Goal: Information Seeking & Learning: Learn about a topic

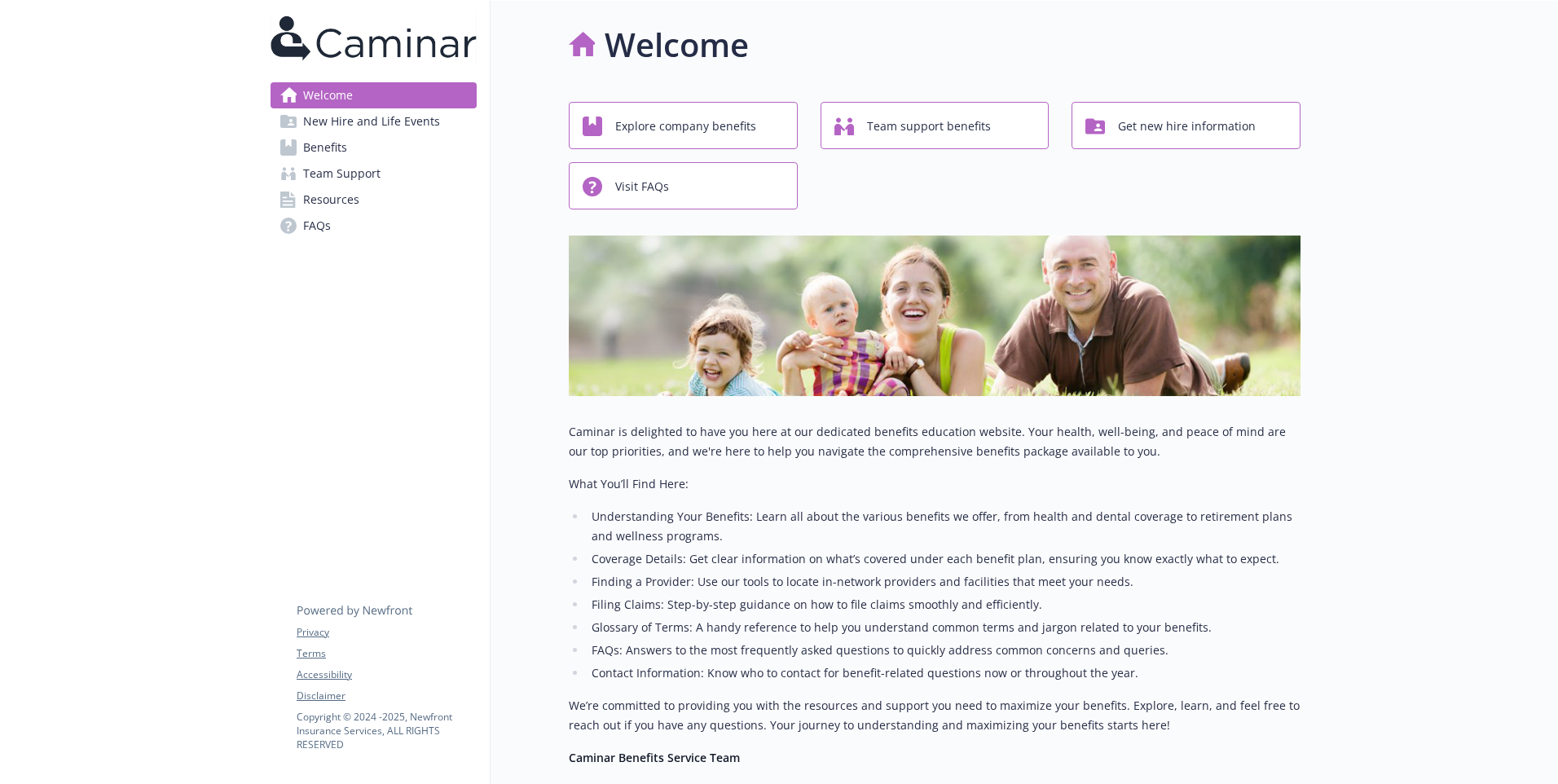
scroll to position [1, 0]
click at [478, 500] on div "Welcome New Hire and Life Events Benefits Team Support Resources FAQs Privacy T…" at bounding box center [374, 508] width 233 height 1016
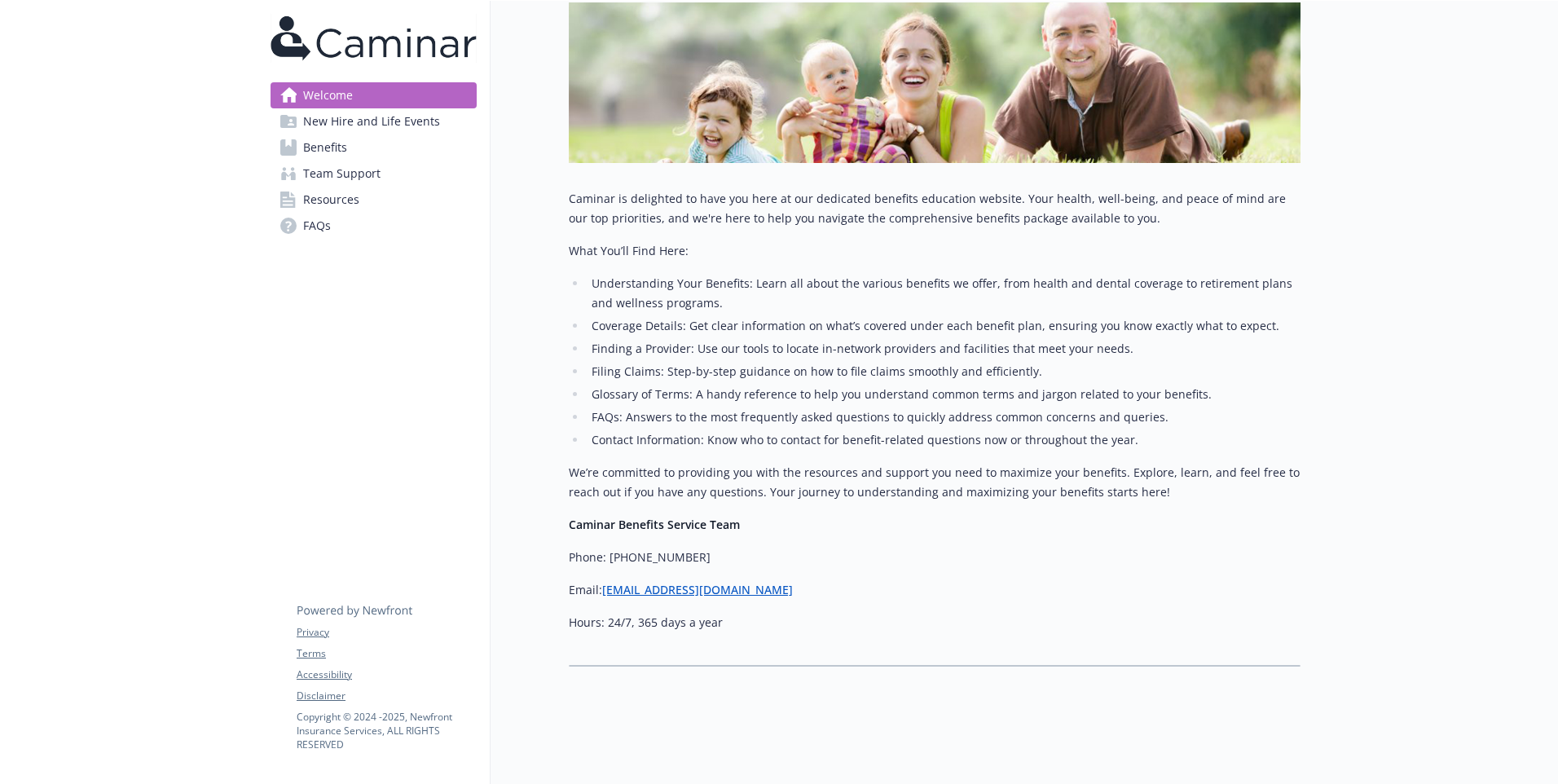
scroll to position [0, 0]
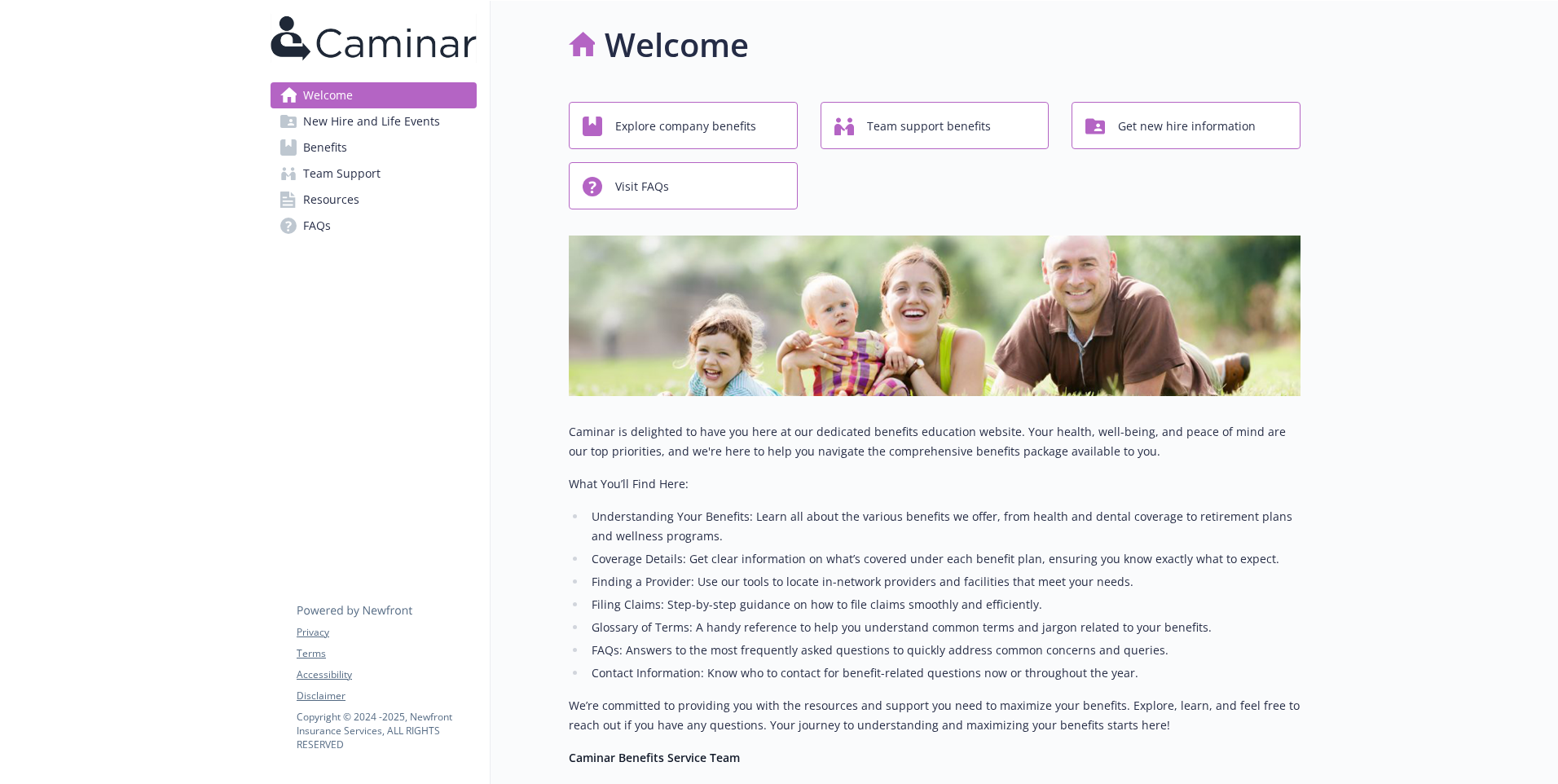
click at [391, 130] on span "New Hire and Life Events" at bounding box center [371, 121] width 137 height 26
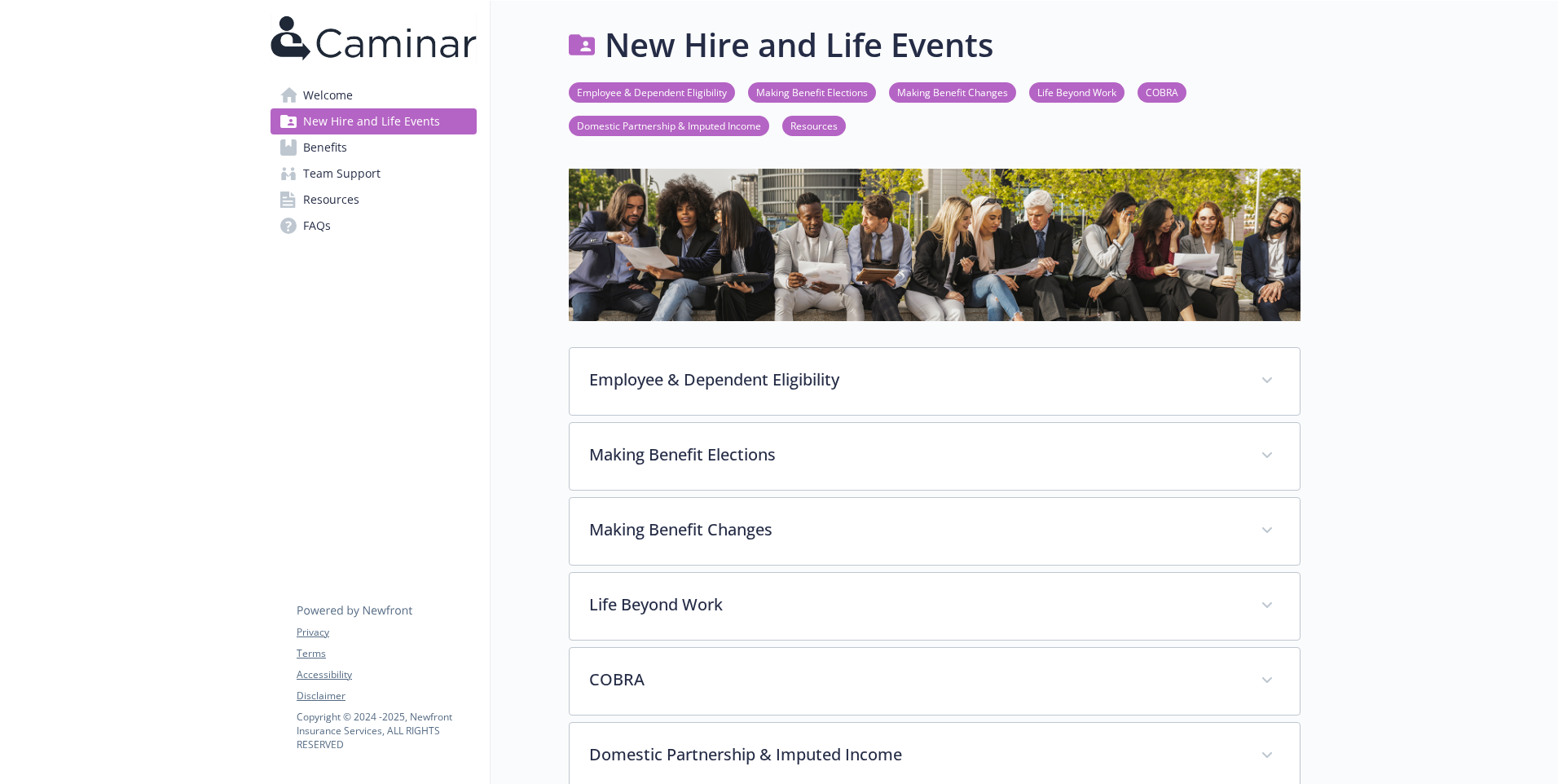
click at [382, 149] on link "Benefits" at bounding box center [373, 148] width 206 height 26
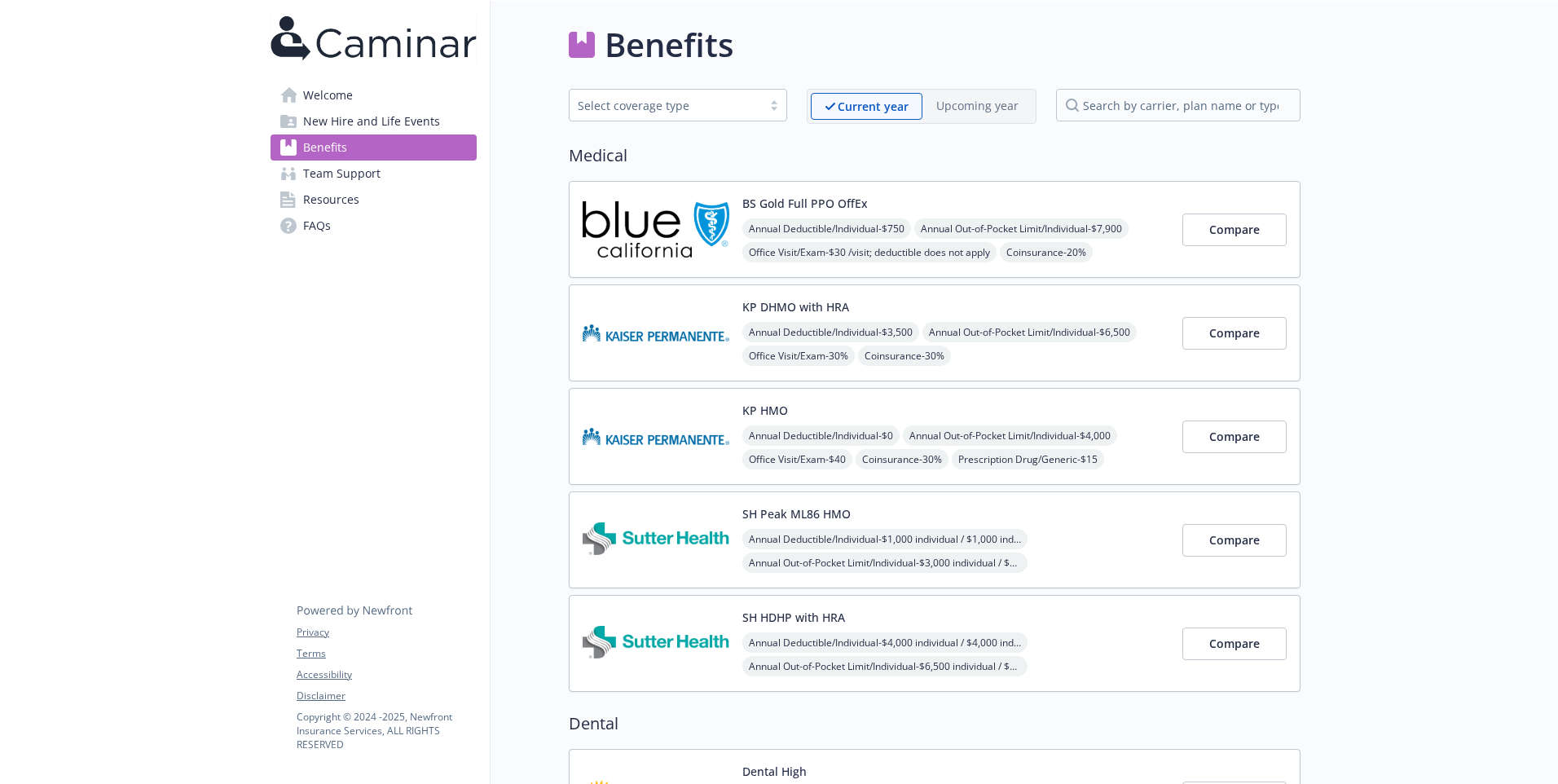
click at [627, 349] on img at bounding box center [656, 333] width 147 height 70
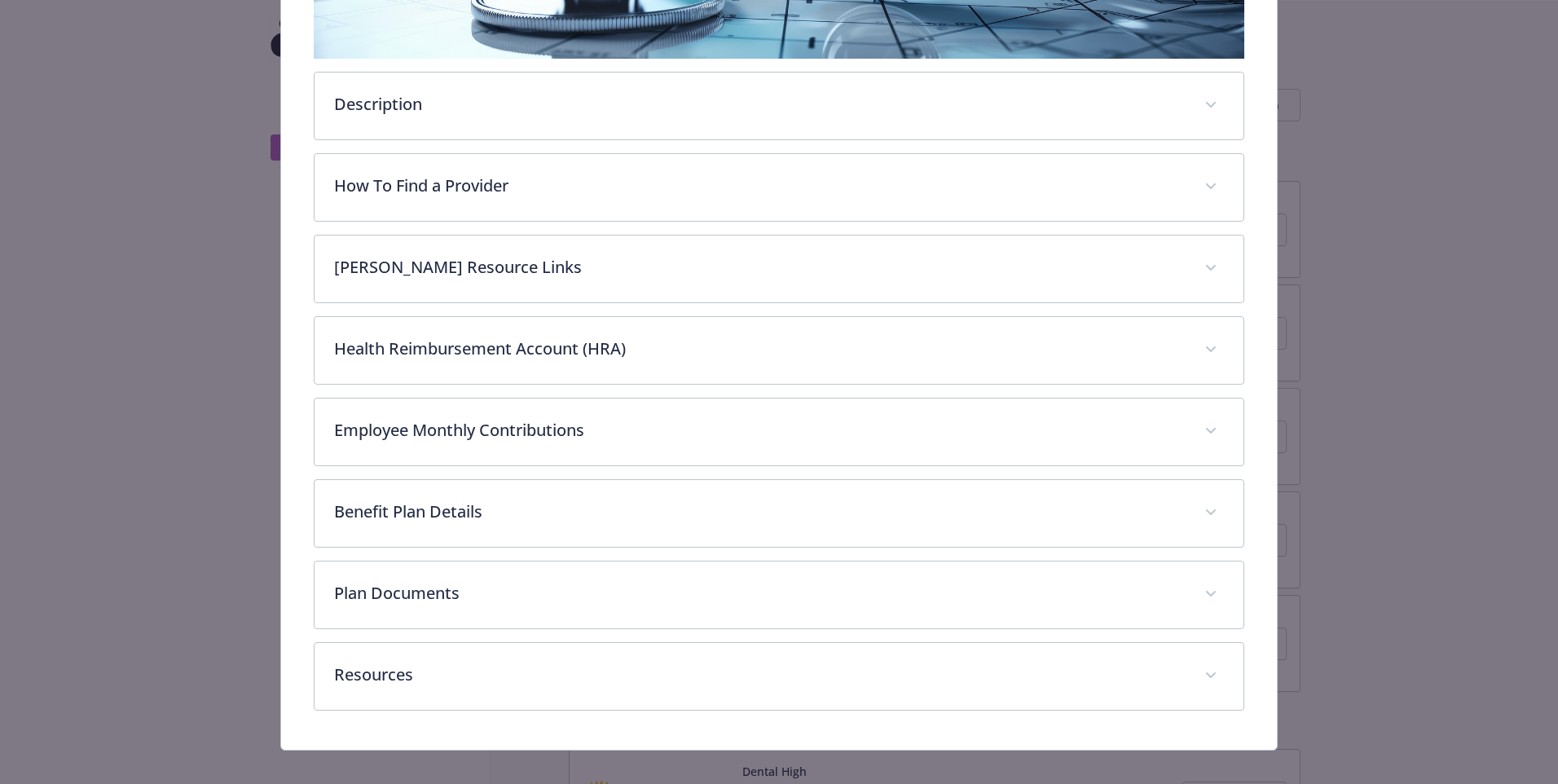
scroll to position [411, 0]
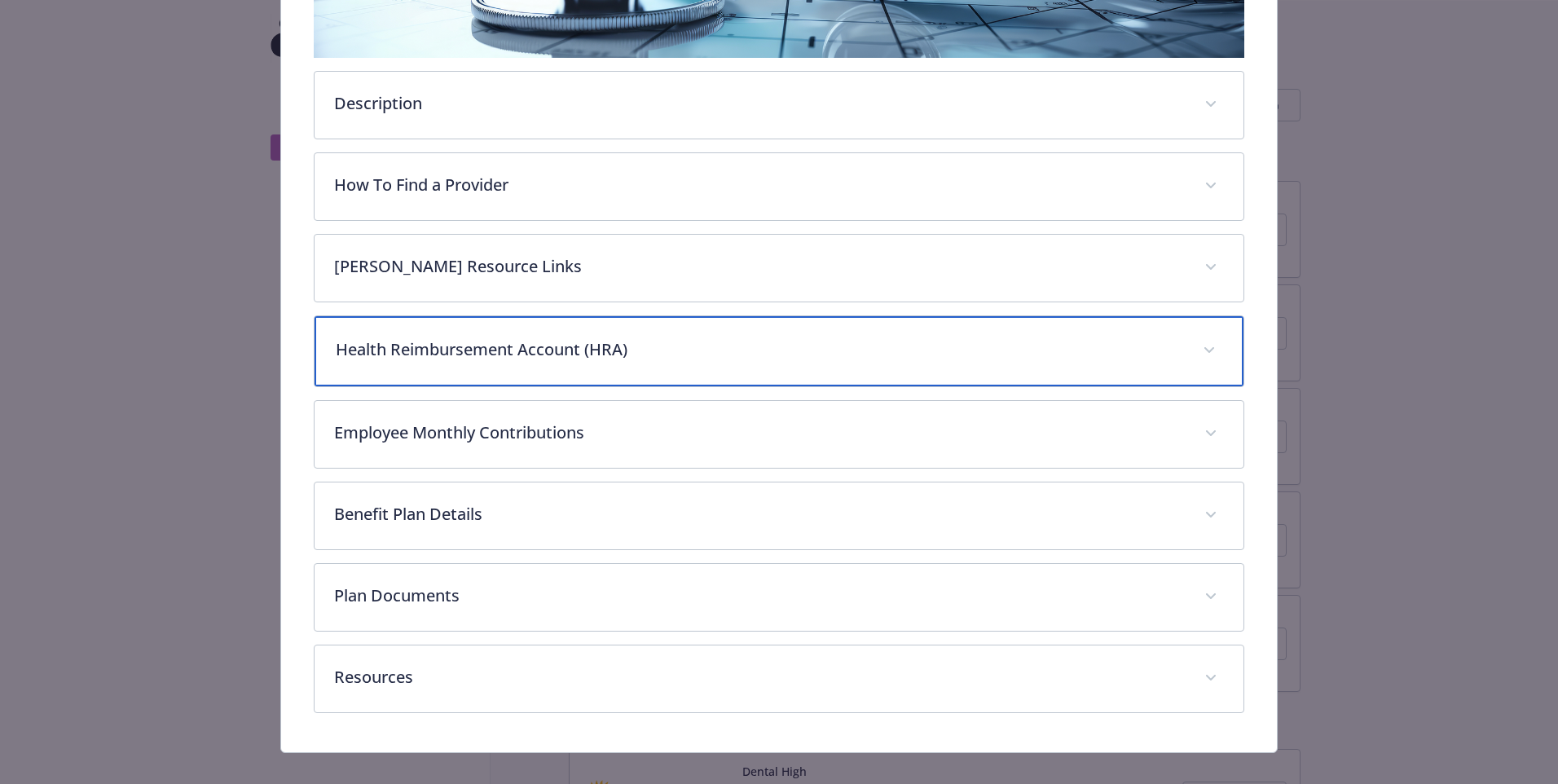
click at [710, 339] on p "Health Reimbursement Account (HRA)" at bounding box center [759, 349] width 847 height 25
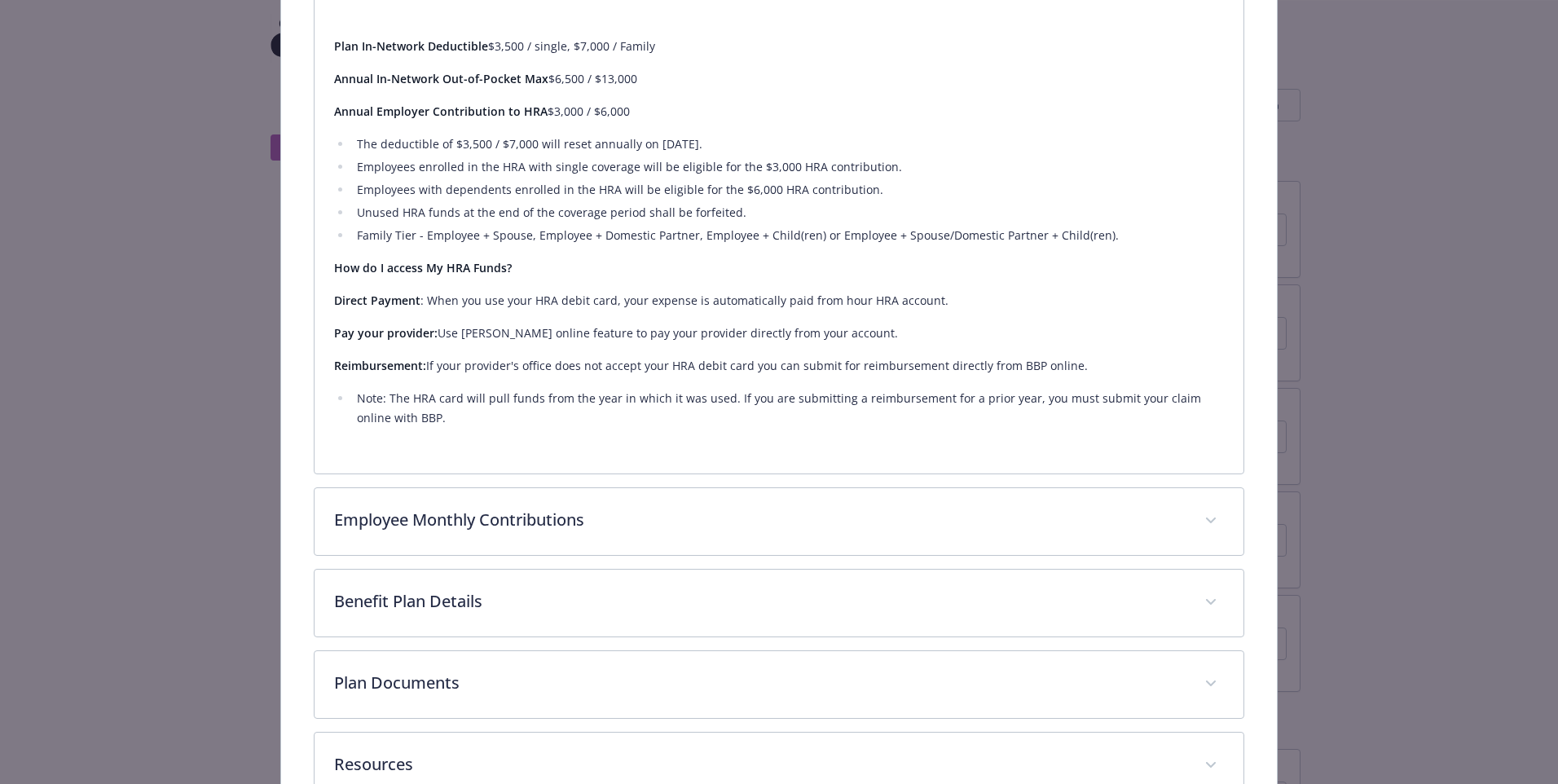
scroll to position [784, 0]
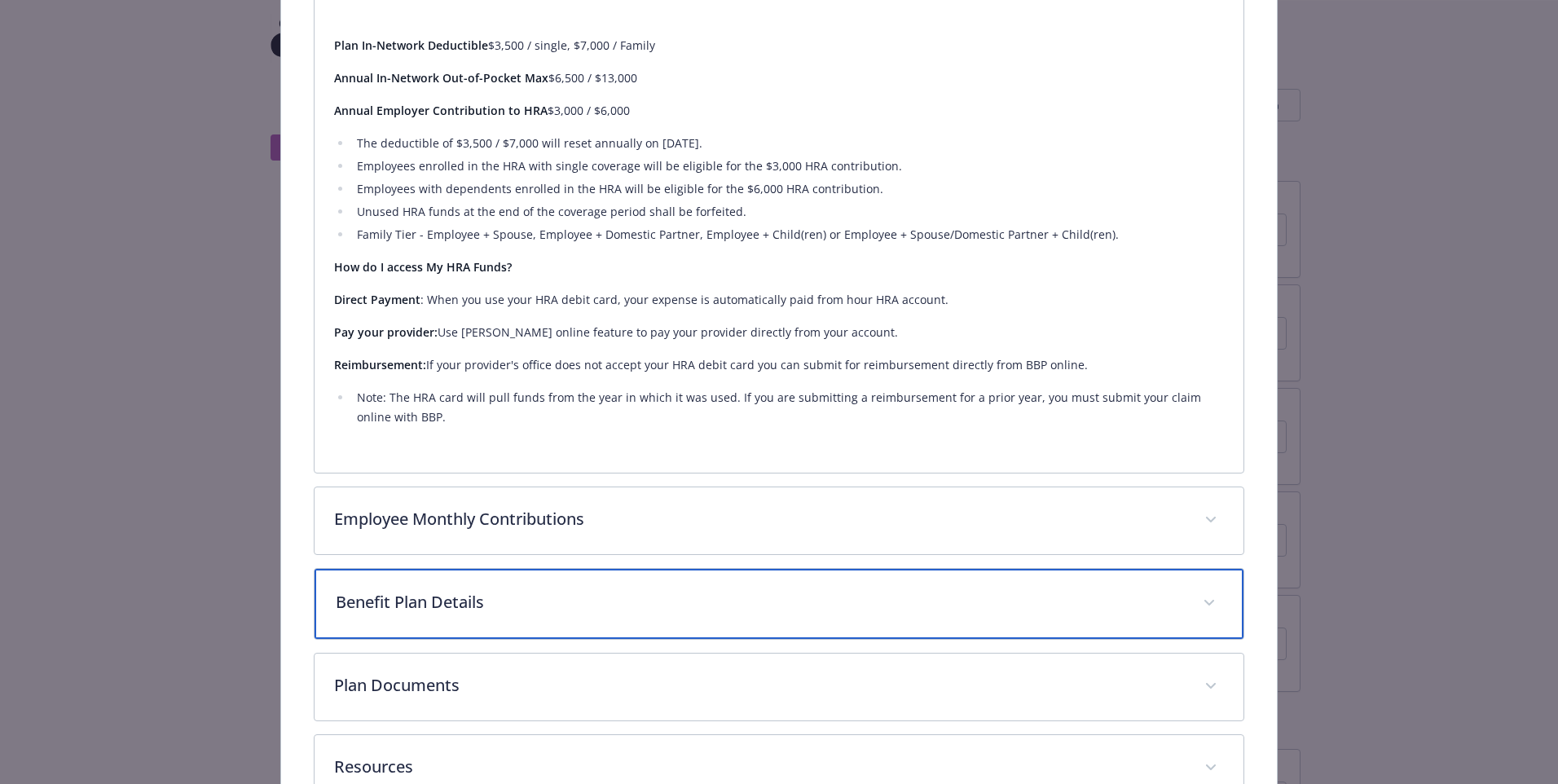
click at [622, 600] on p "Benefit Plan Details" at bounding box center [759, 602] width 847 height 25
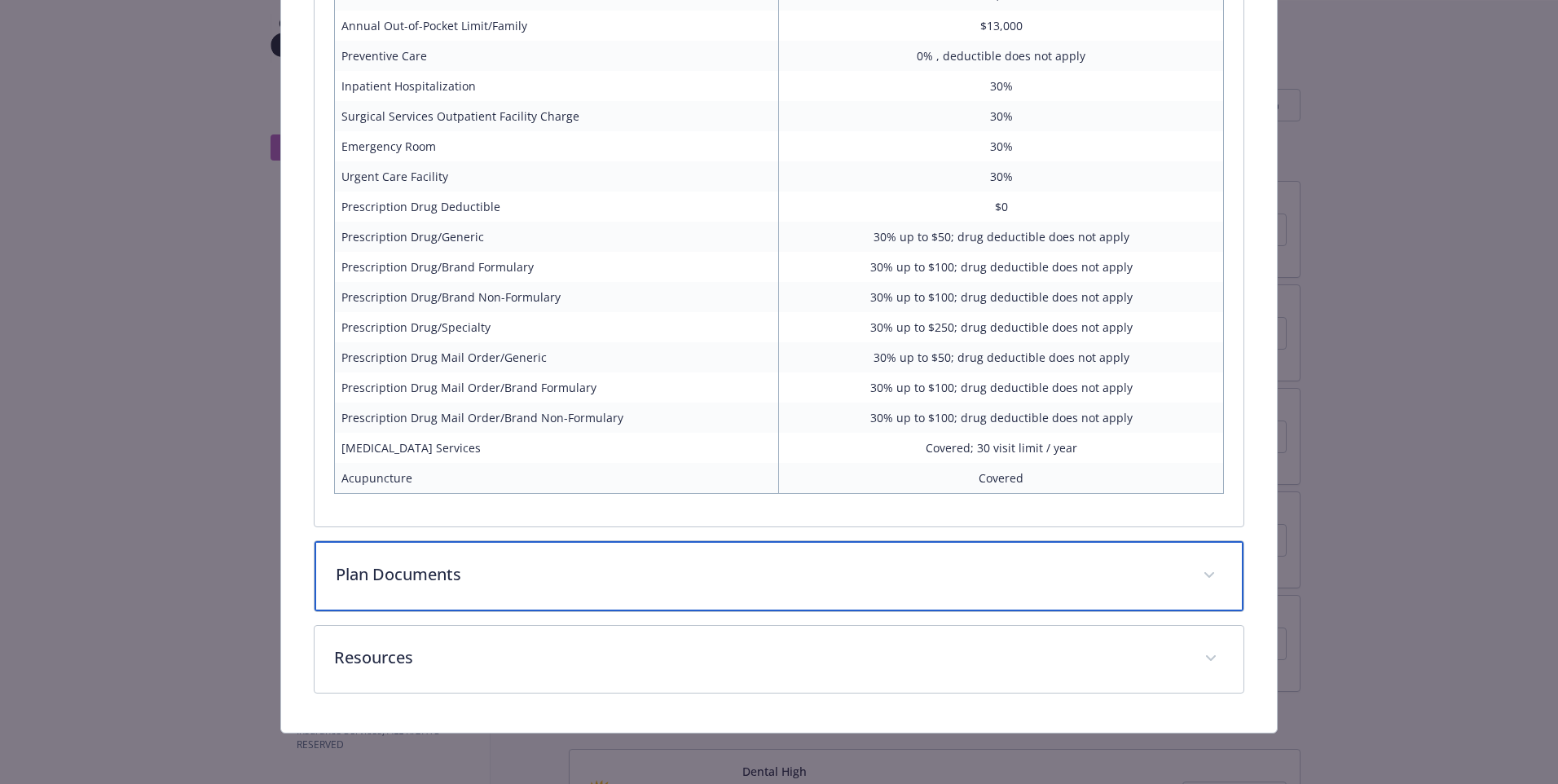
click at [622, 600] on div "Plan Documents" at bounding box center [779, 576] width 929 height 70
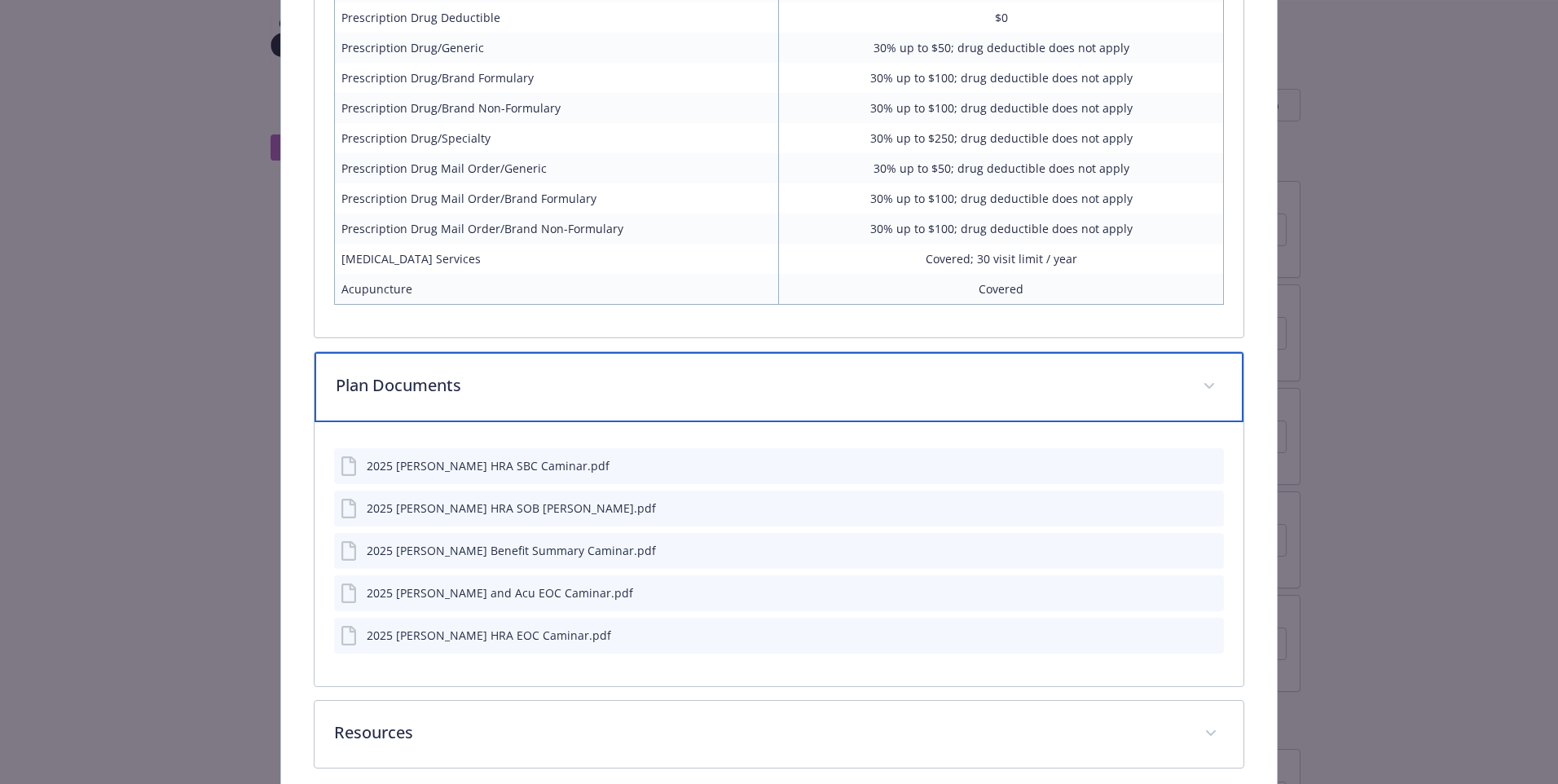
scroll to position [1826, 0]
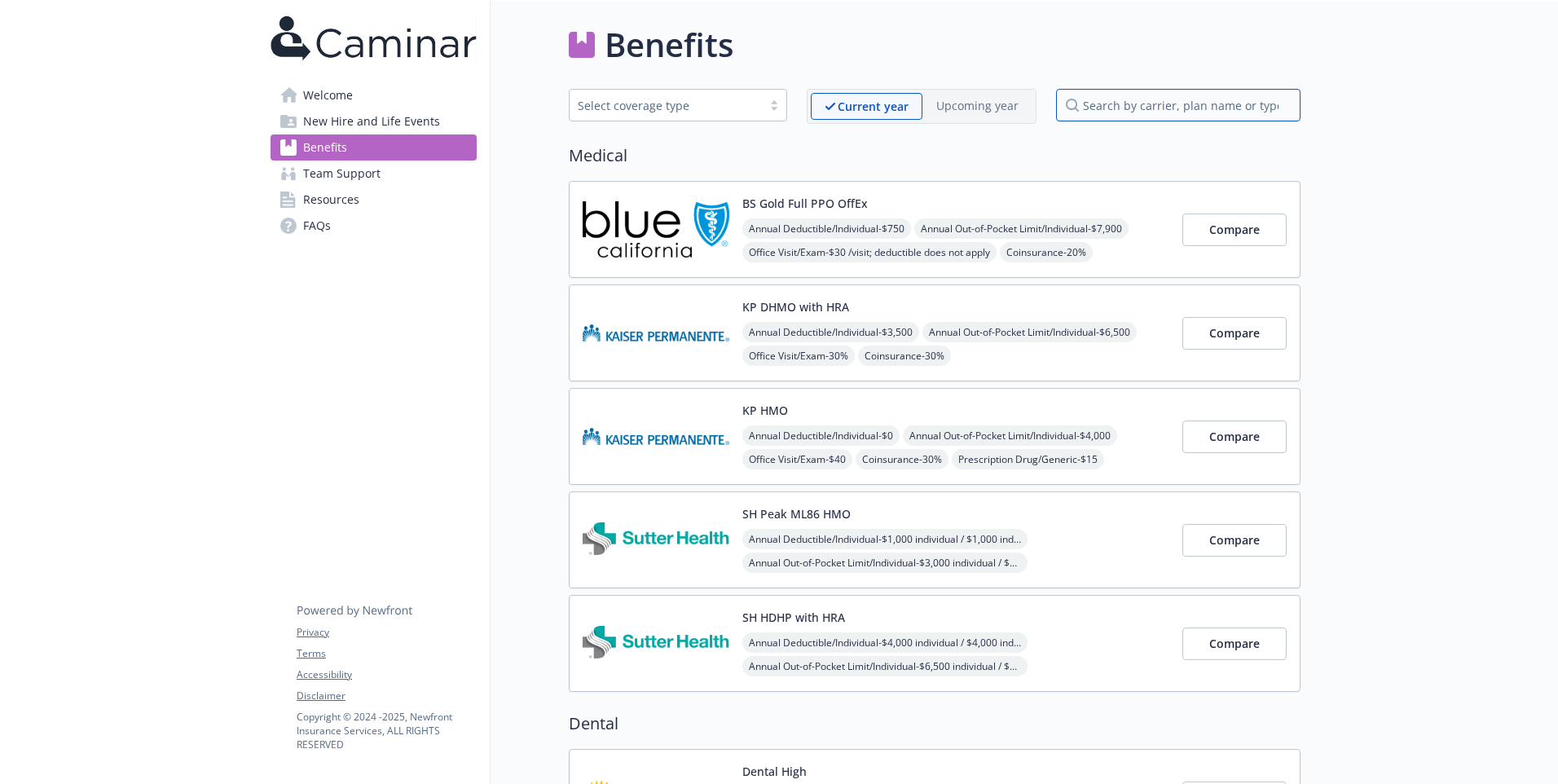
click at [1197, 113] on input "search by carrier, plan name or type" at bounding box center [1177, 105] width 245 height 33
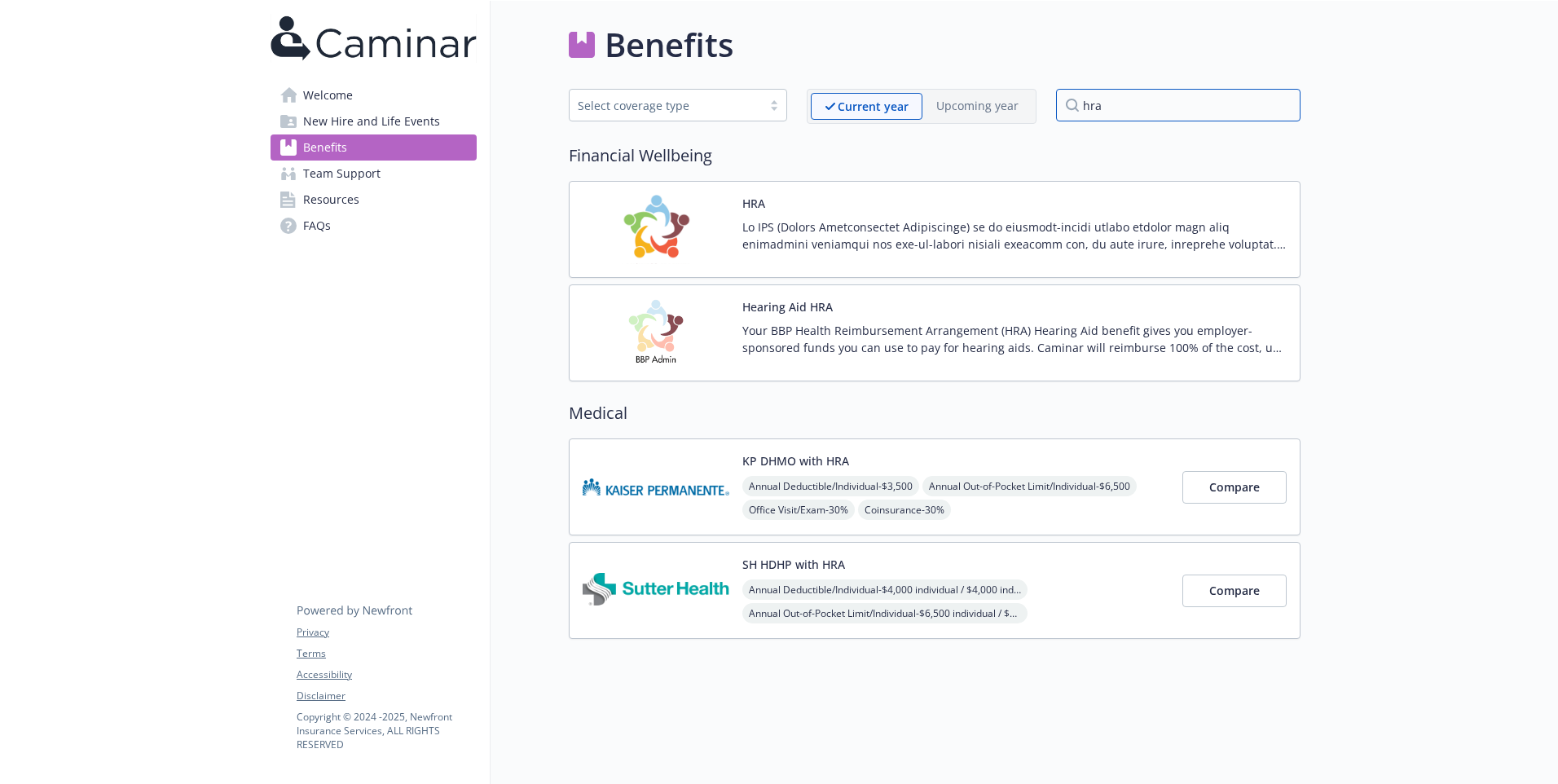
type input "hra"
click at [792, 240] on p at bounding box center [1014, 235] width 545 height 34
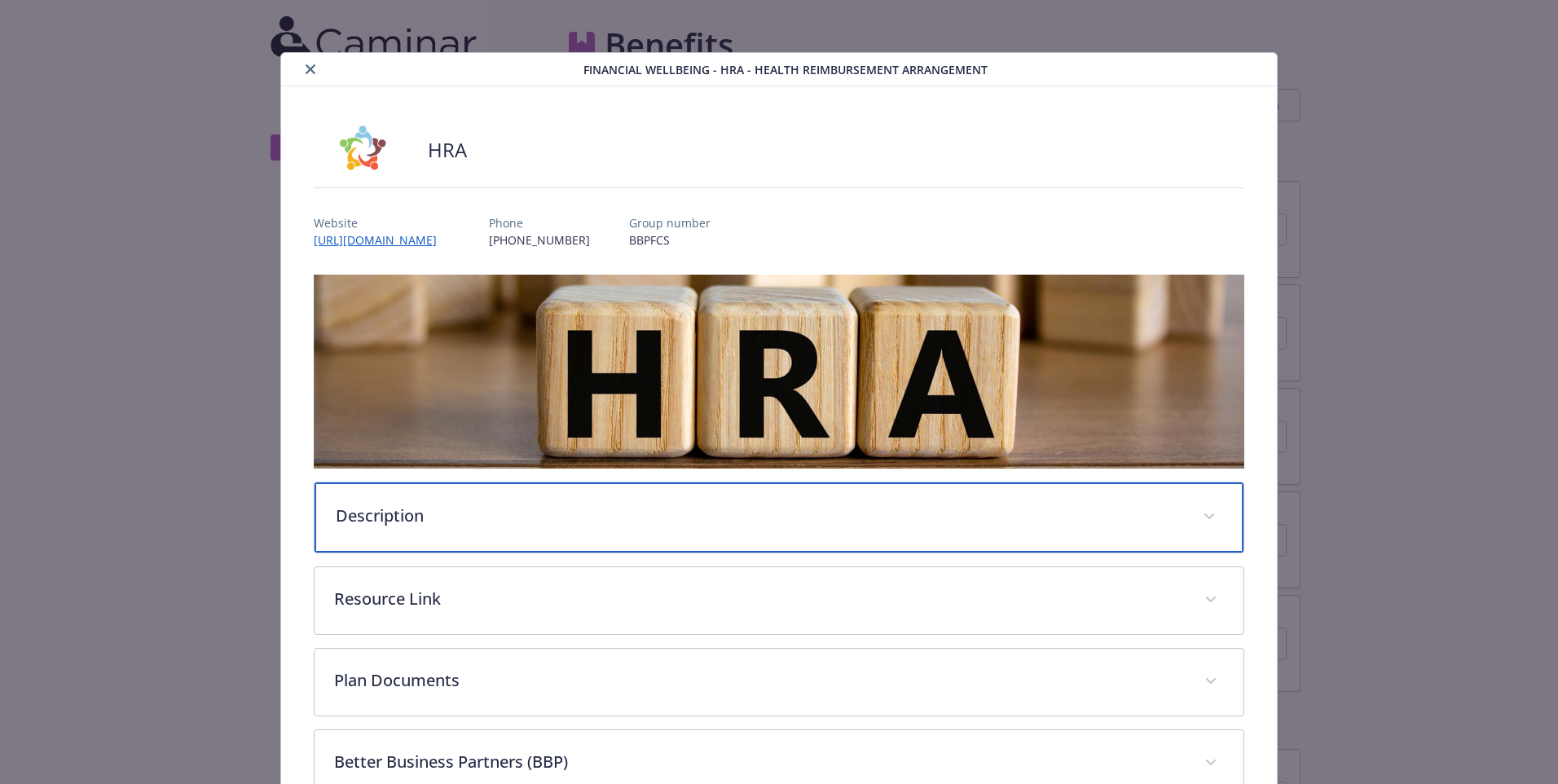
click at [653, 536] on div "Description" at bounding box center [779, 517] width 929 height 70
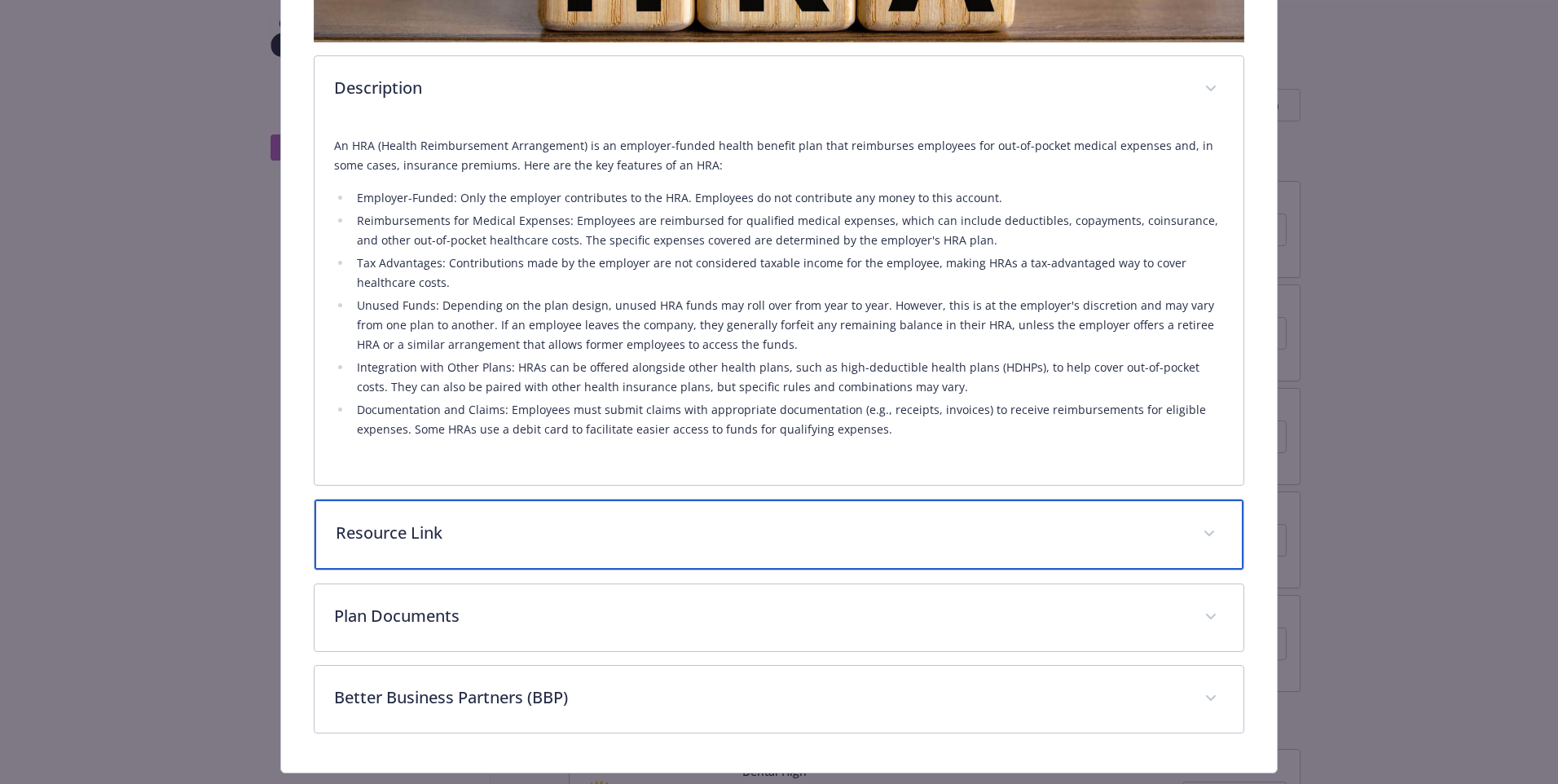
click at [653, 536] on p "Resource Link" at bounding box center [759, 533] width 847 height 25
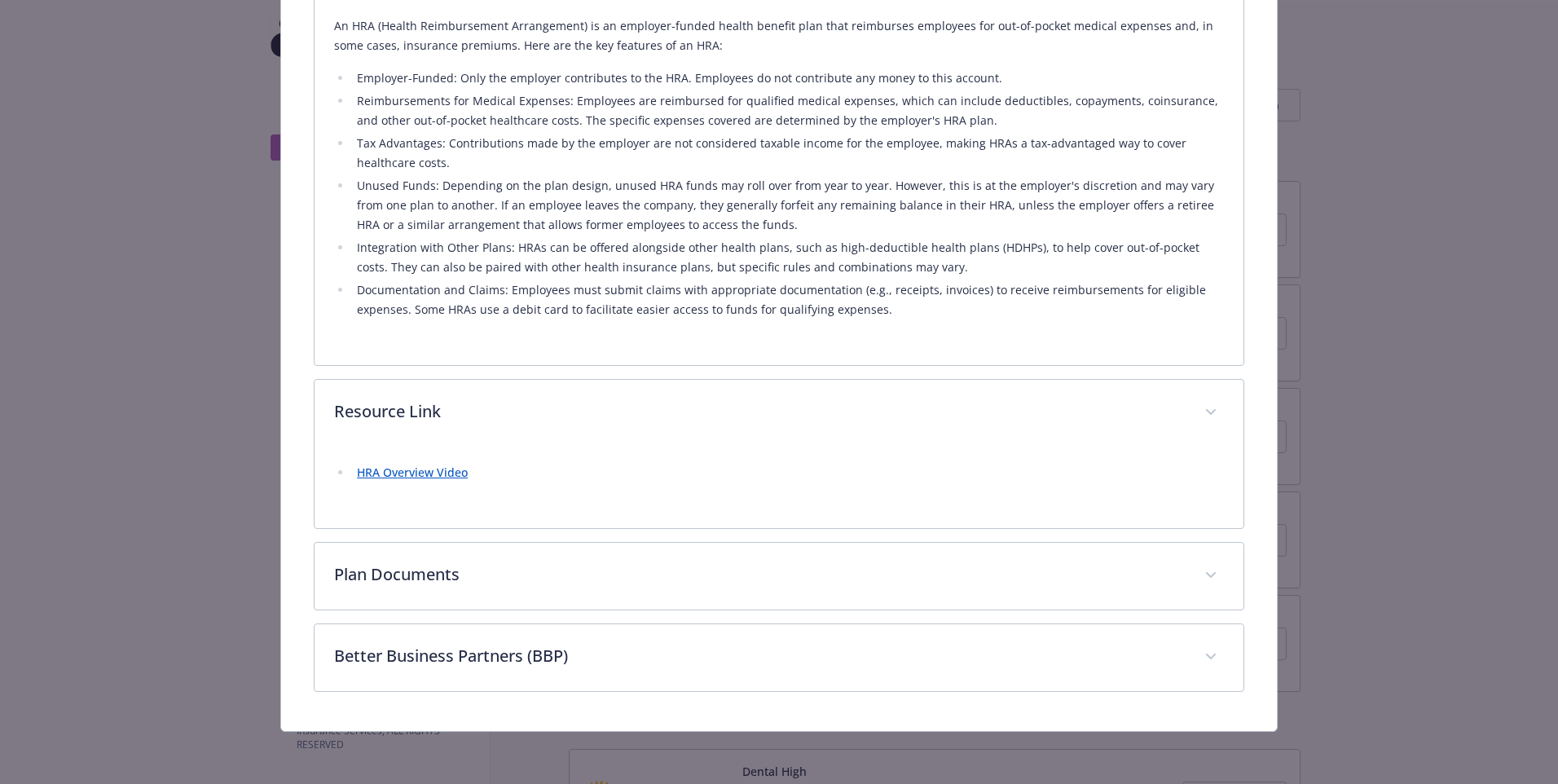
drag, startPoint x: 651, startPoint y: 566, endPoint x: 653, endPoint y: 536, distance: 30.1
click at [653, 536] on div "Description An HRA (Health Reimbursement Arrangement) is an employer-funded hea…" at bounding box center [779, 210] width 931 height 963
drag, startPoint x: 641, startPoint y: 575, endPoint x: 653, endPoint y: 536, distance: 40.8
click at [653, 536] on div "Description An HRA (Health Reimbursement Arrangement) is an employer-funded hea…" at bounding box center [779, 212] width 931 height 963
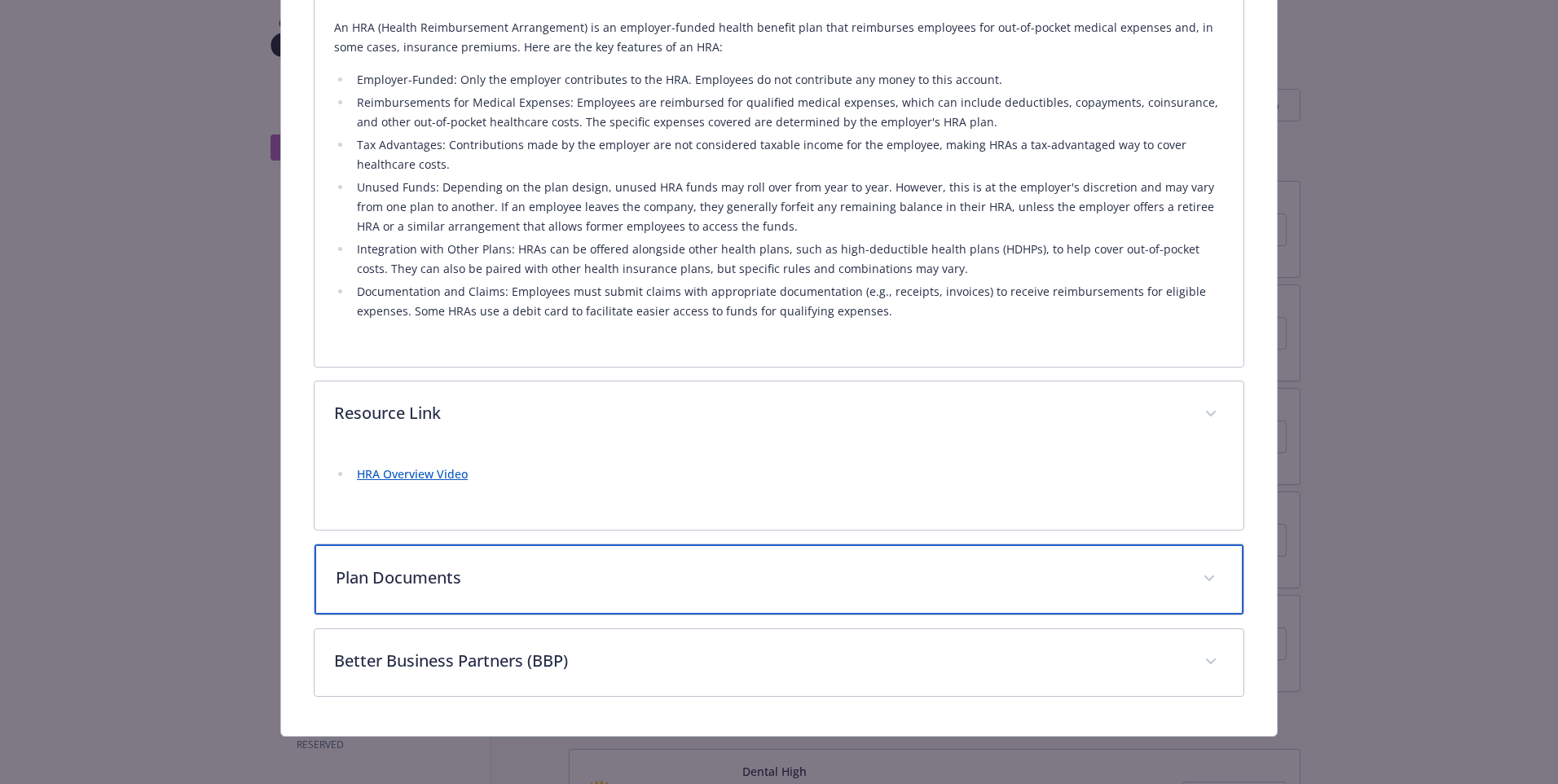
click at [637, 585] on p "Plan Documents" at bounding box center [759, 578] width 847 height 25
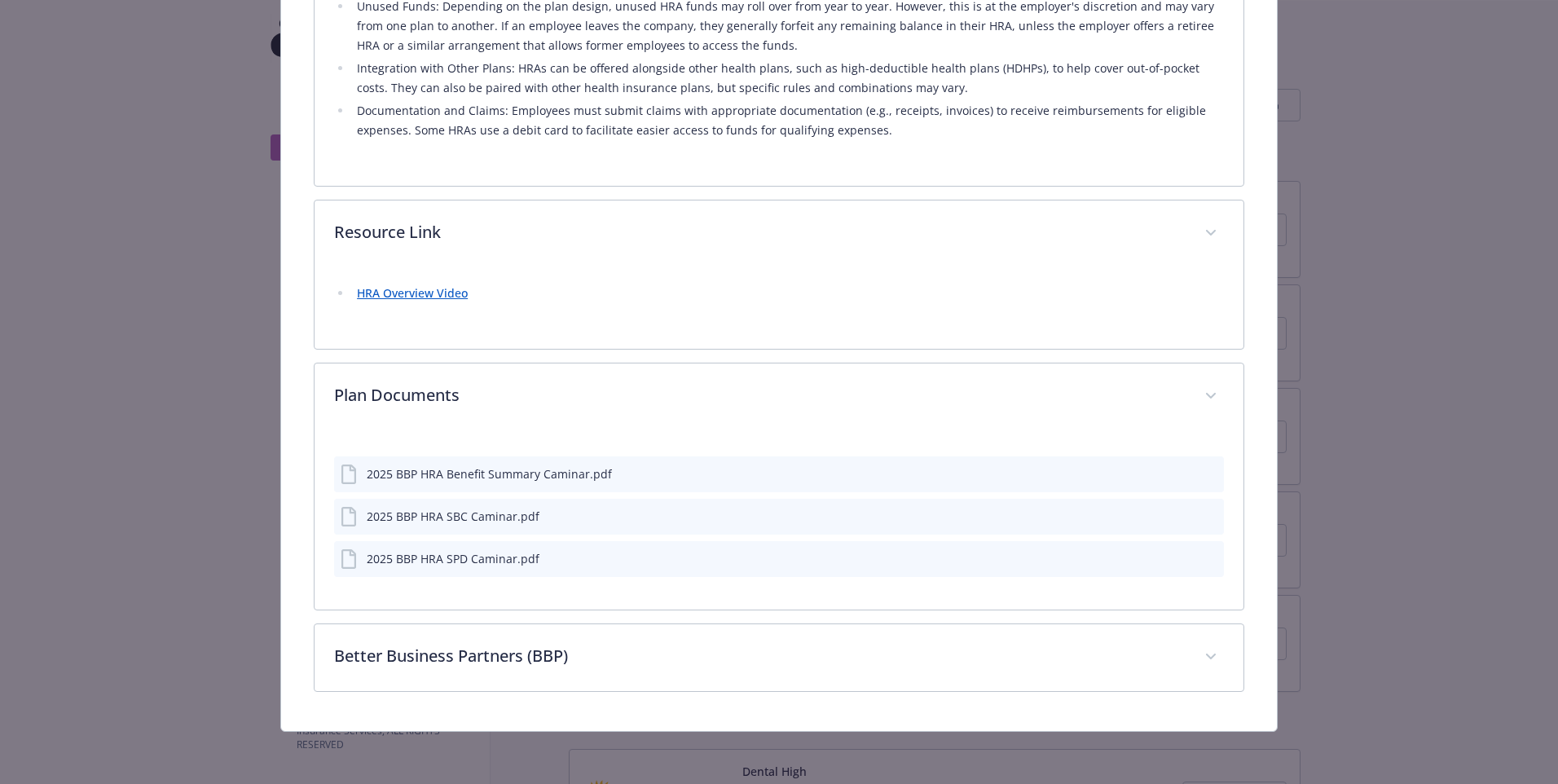
scroll to position [723, 0]
click at [1201, 469] on icon "preview file" at bounding box center [1209, 475] width 15 height 11
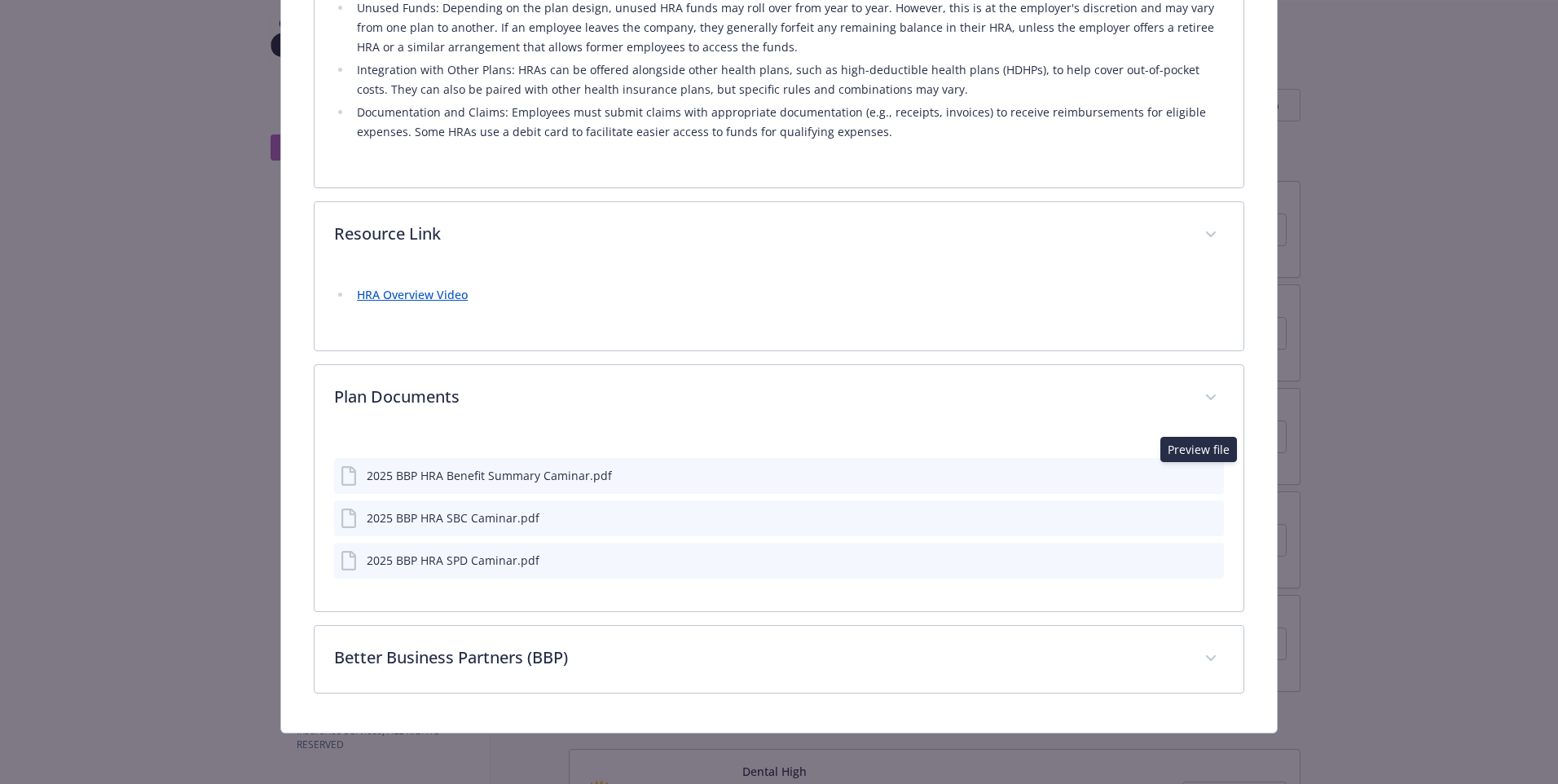
click at [1176, 514] on icon "download file" at bounding box center [1181, 514] width 11 height 10
click at [1201, 513] on icon "preview file" at bounding box center [1209, 517] width 15 height 11
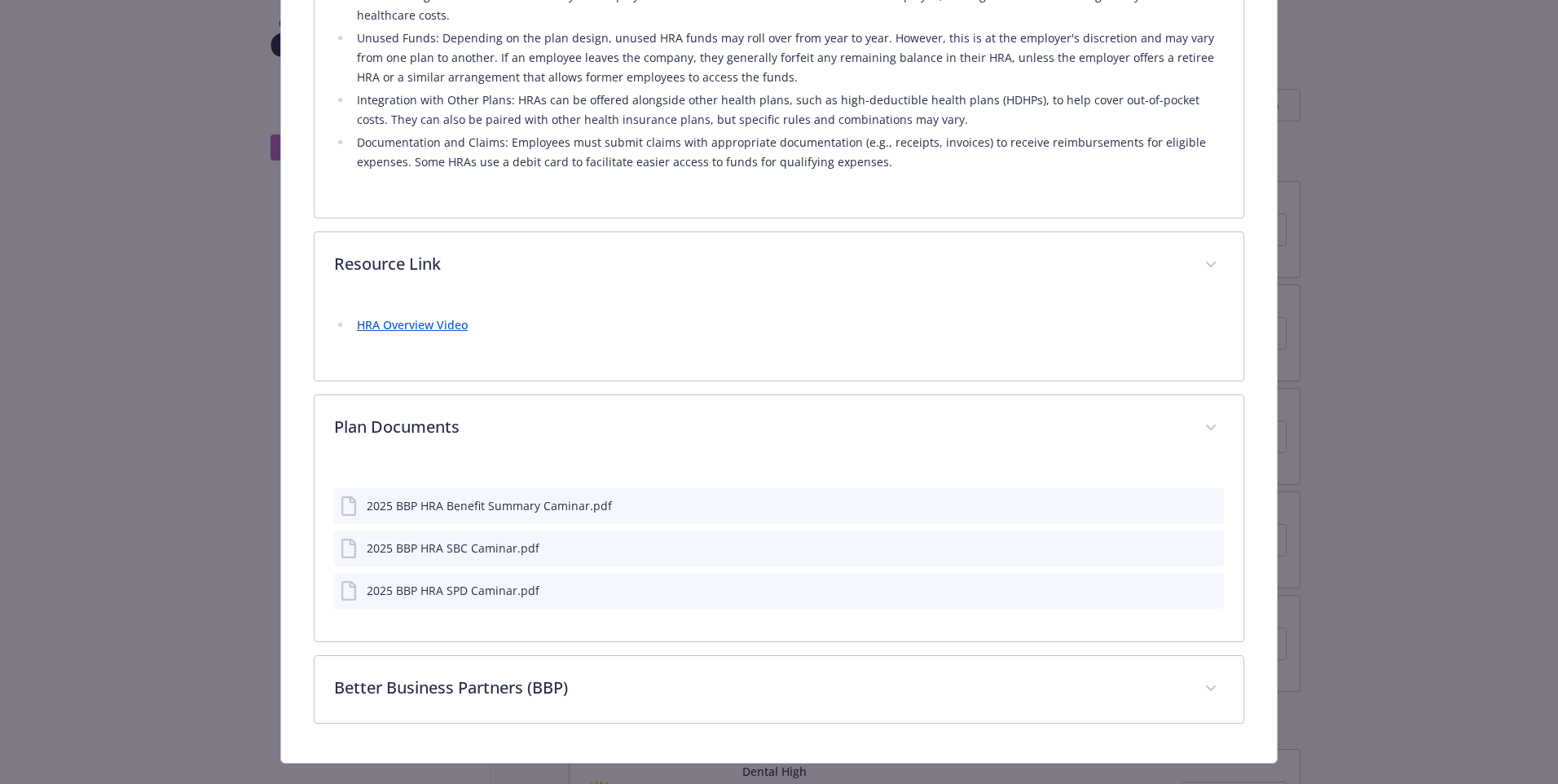
scroll to position [694, 0]
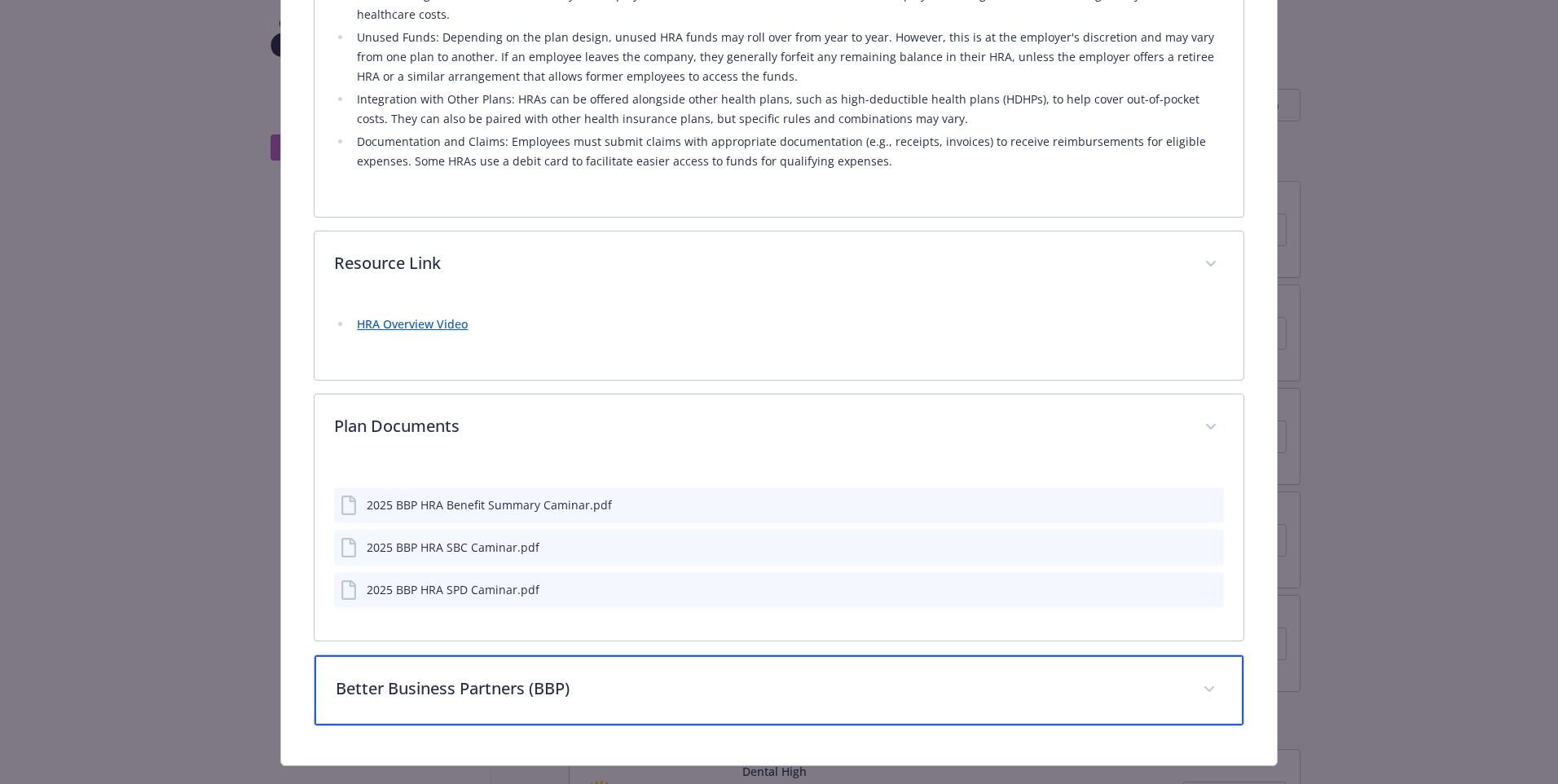
click at [596, 679] on p "Better Business Partners (BBP)" at bounding box center [759, 688] width 847 height 25
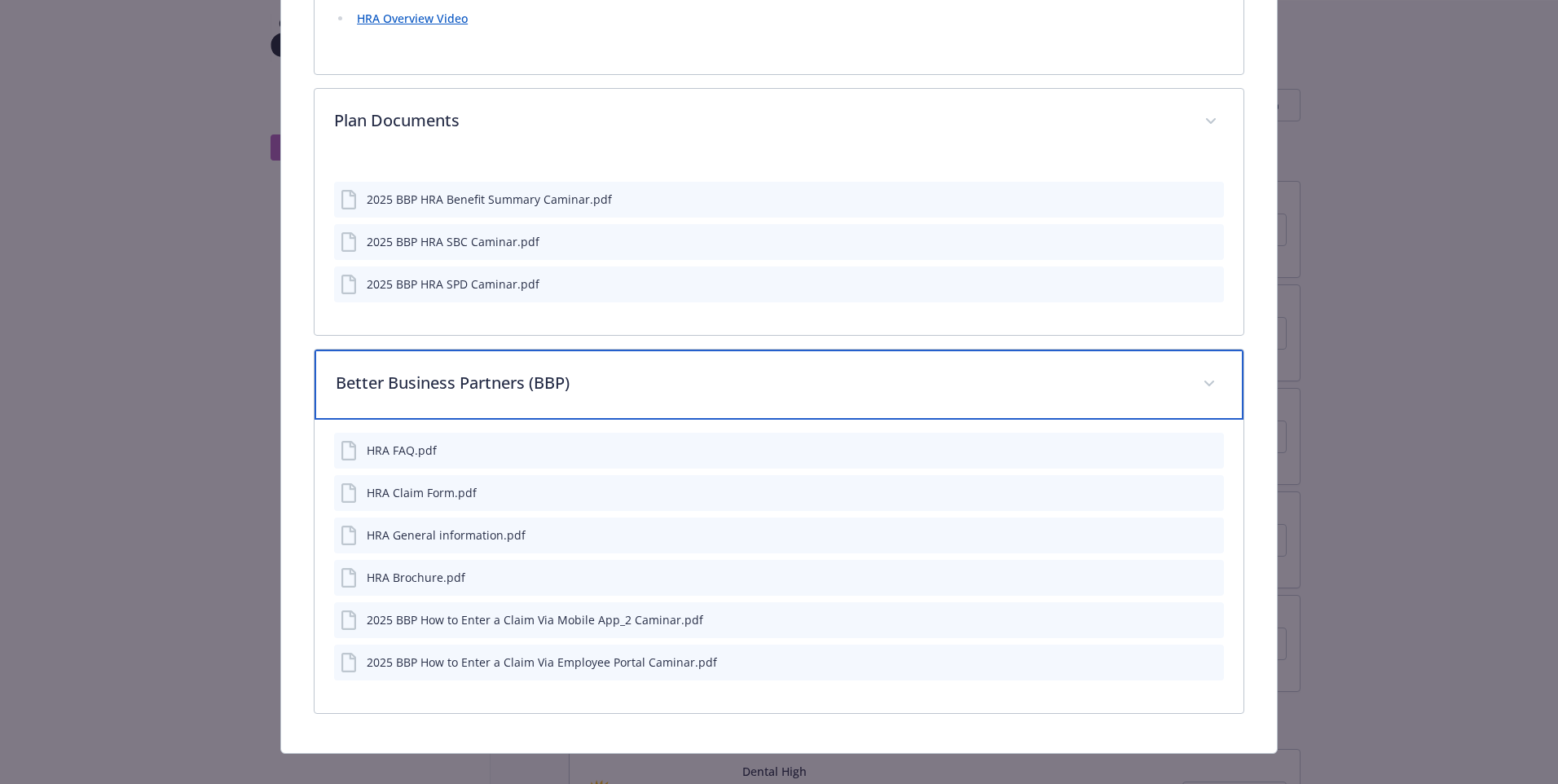
scroll to position [1017, 0]
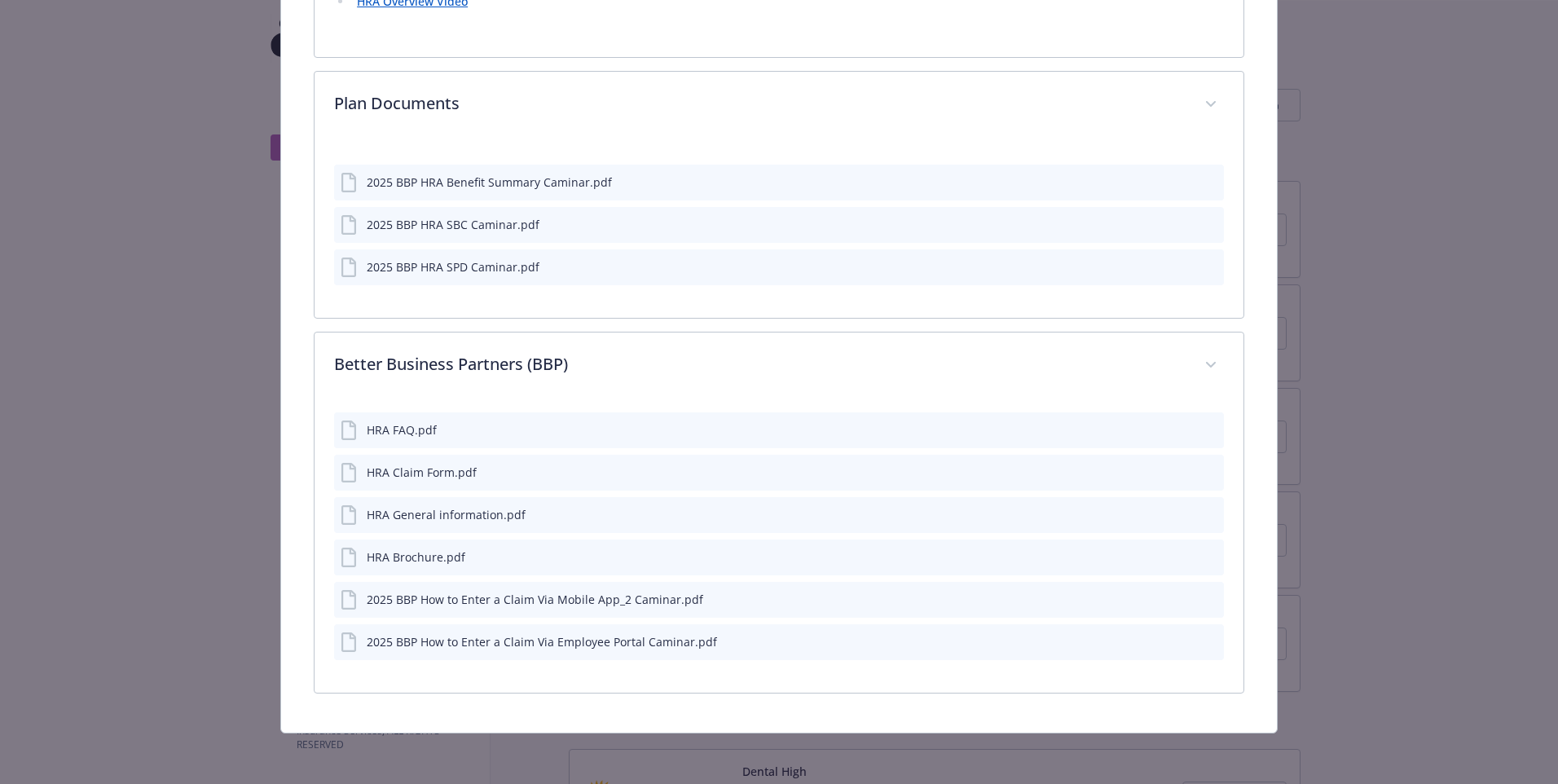
click at [482, 438] on div "HRA FAQ.pdf" at bounding box center [779, 430] width 889 height 36
click at [414, 424] on div "HRA FAQ.pdf" at bounding box center [402, 429] width 70 height 17
click at [1201, 424] on icon "preview file" at bounding box center [1209, 429] width 15 height 11
click at [1201, 557] on icon "preview file" at bounding box center [1209, 557] width 15 height 11
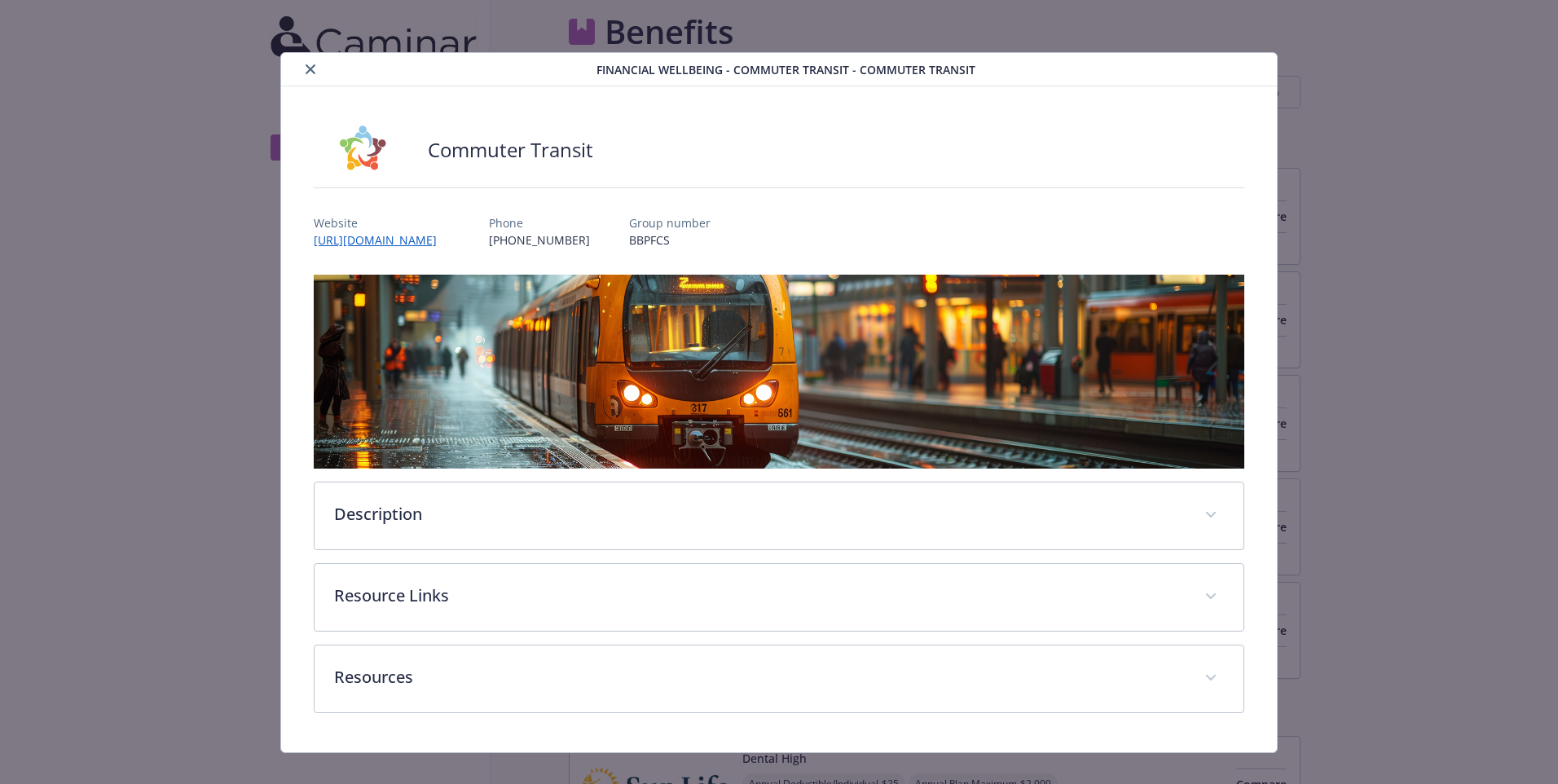
scroll to position [2001, 0]
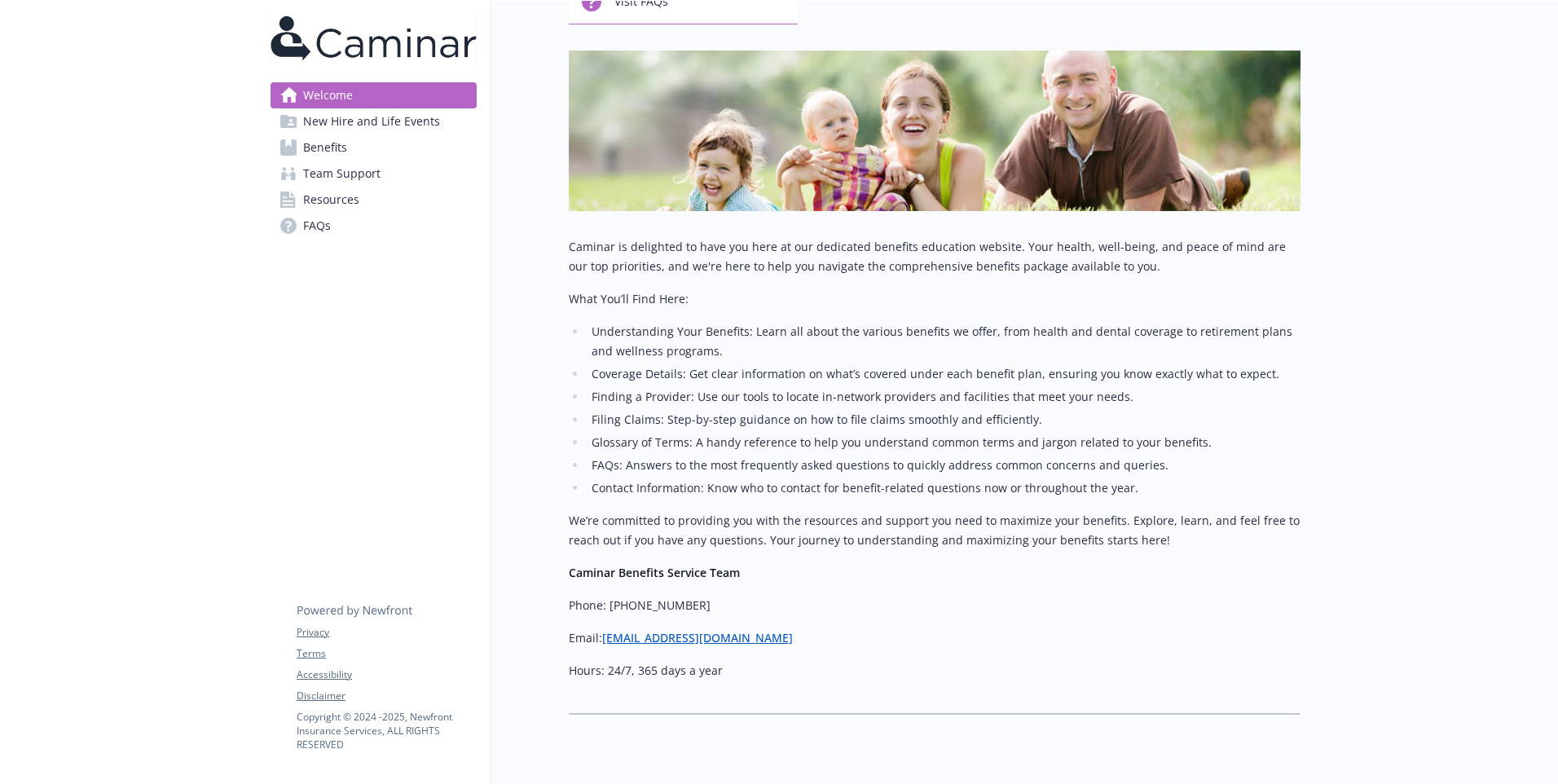
scroll to position [245, 0]
